Goal: Find contact information: Find contact information

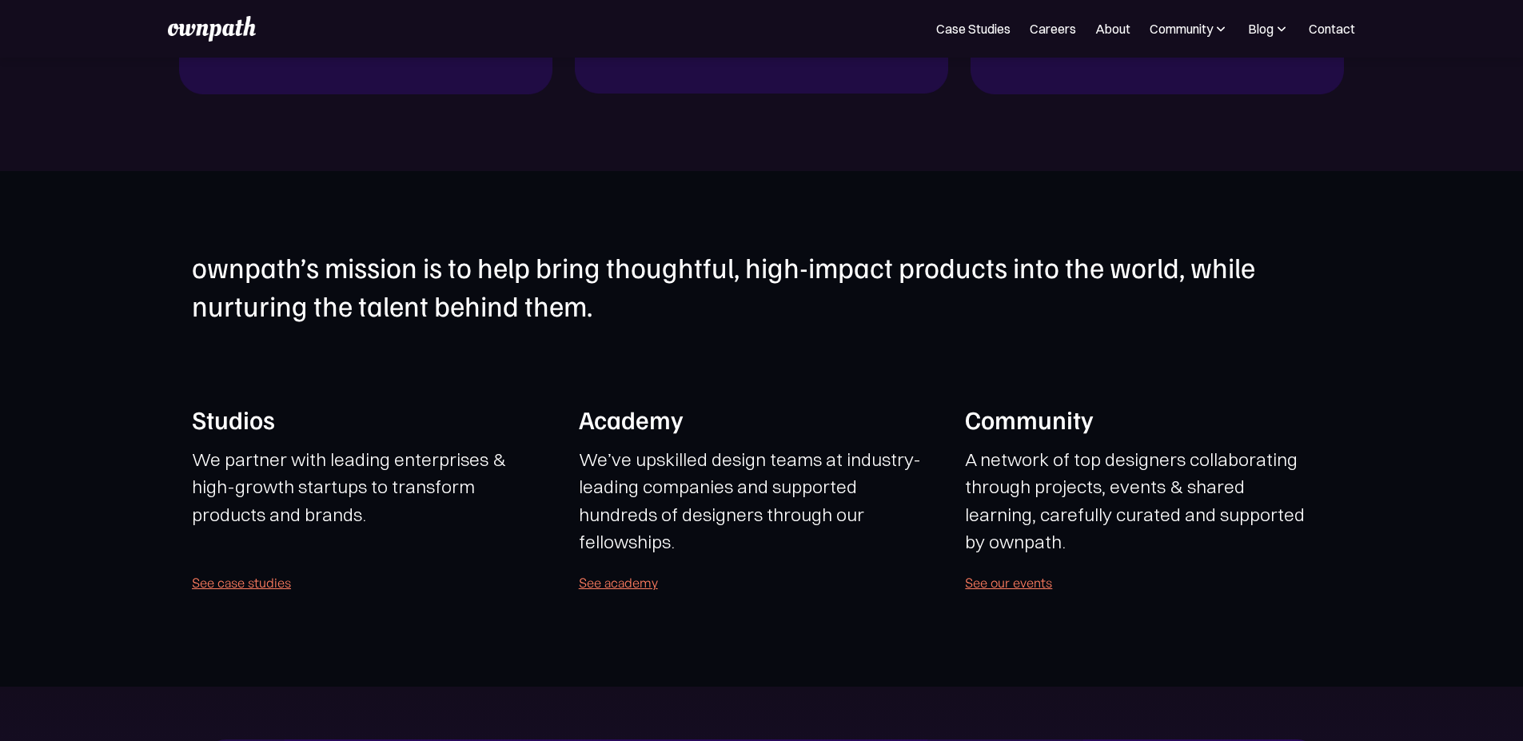
scroll to position [4452, 0]
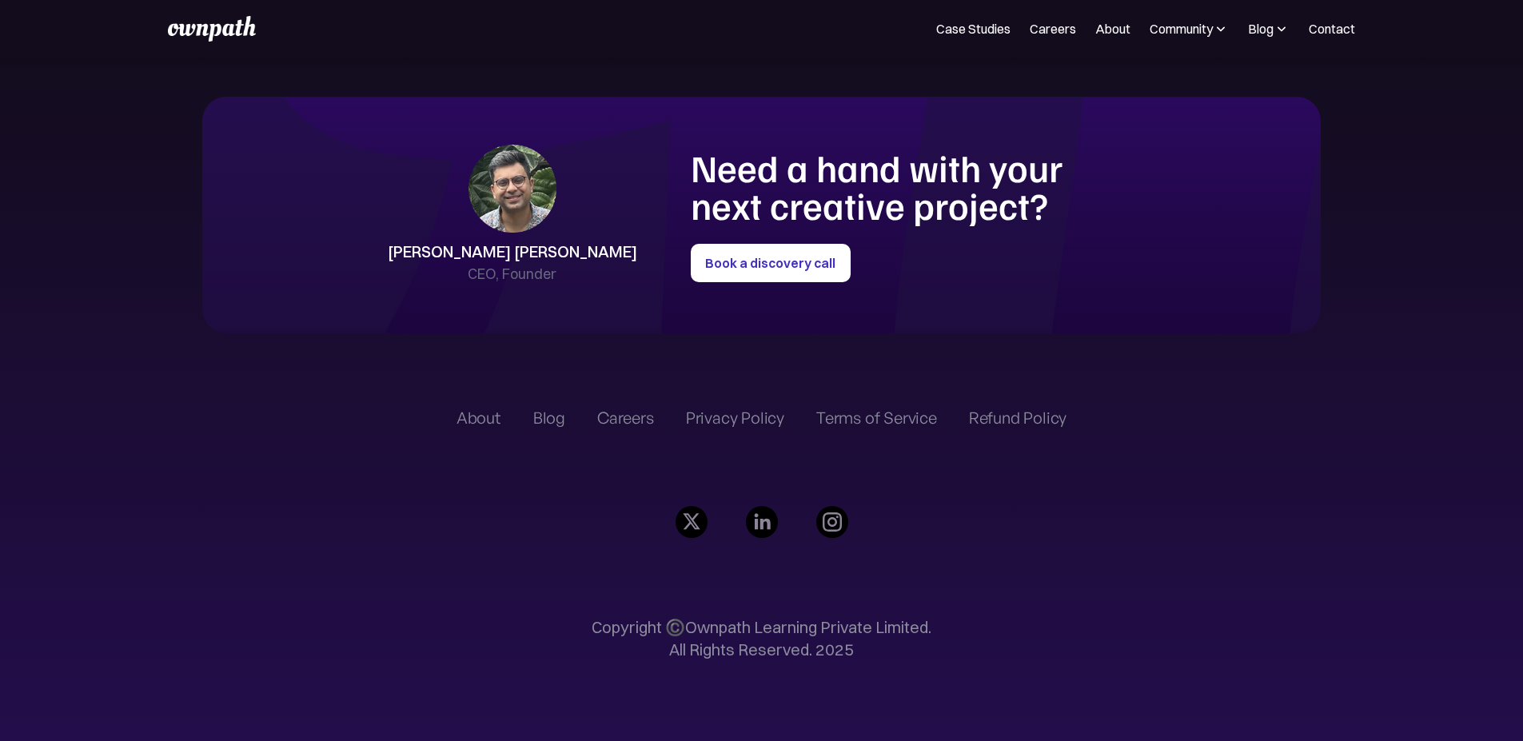
click at [597, 408] on div "Careers" at bounding box center [625, 417] width 57 height 19
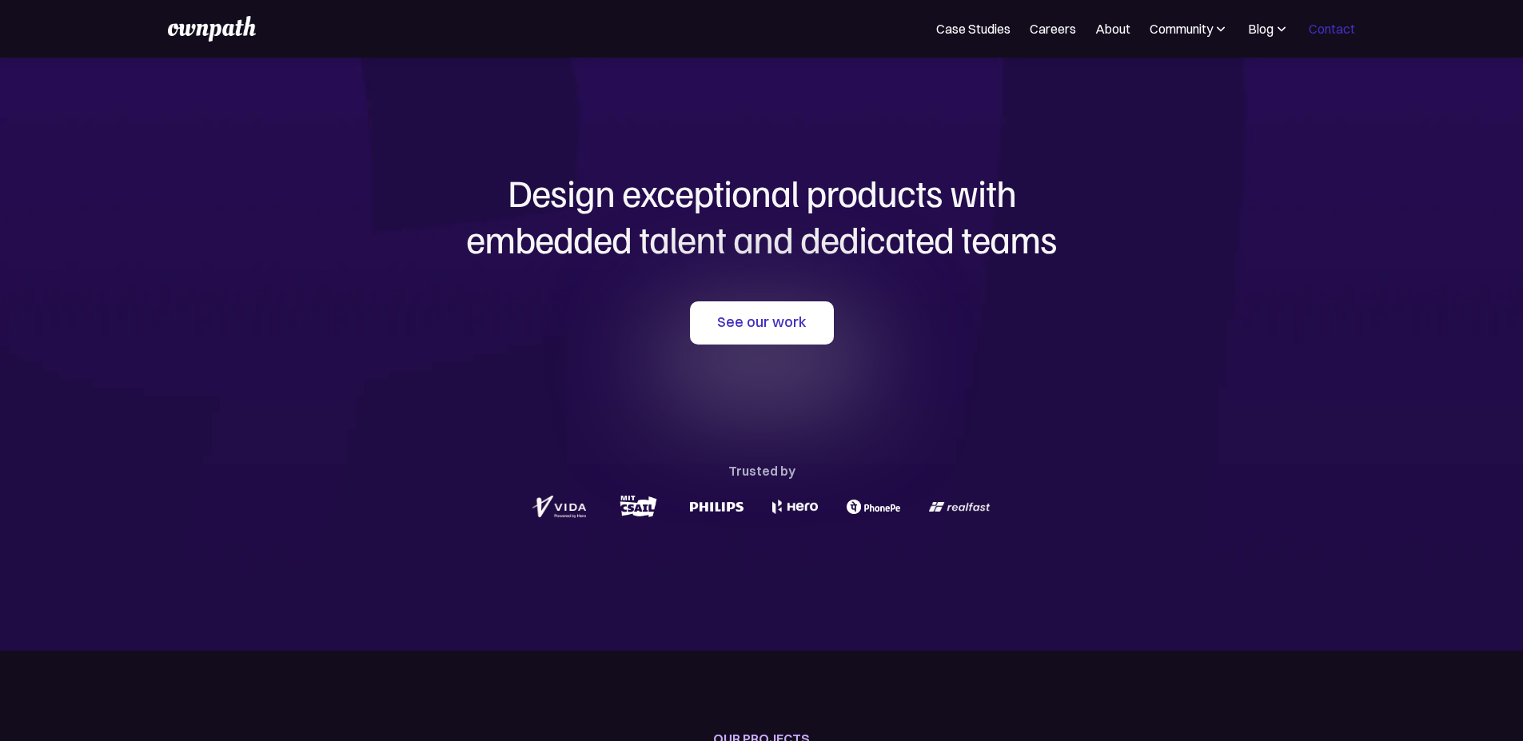
click at [1311, 36] on link "Contact" at bounding box center [1331, 28] width 46 height 19
